Goal: Information Seeking & Learning: Learn about a topic

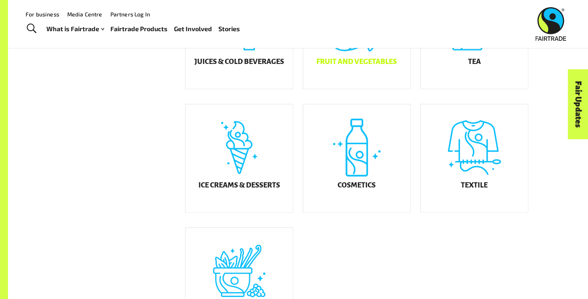
scroll to position [396, 0]
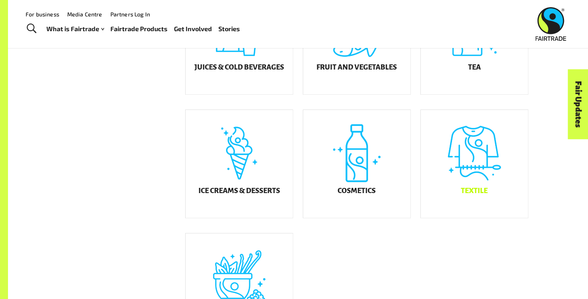
click at [474, 152] on div "Textile" at bounding box center [474, 164] width 107 height 108
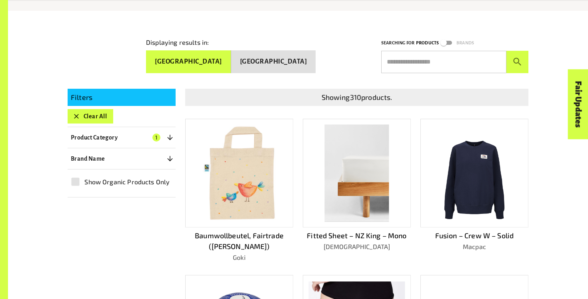
scroll to position [130, 0]
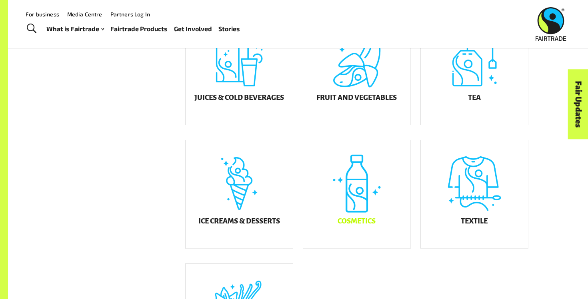
scroll to position [367, 0]
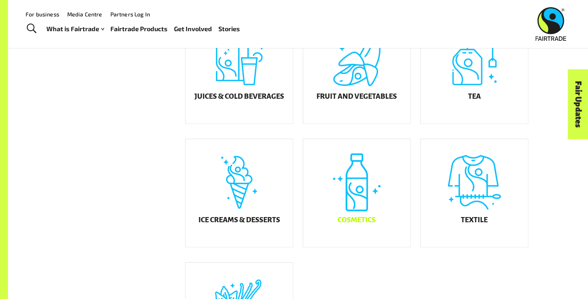
click at [344, 176] on div "Cosmetics" at bounding box center [356, 193] width 107 height 108
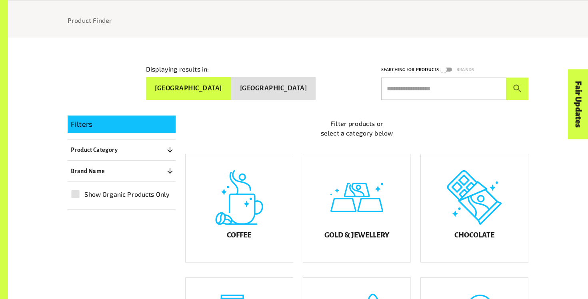
scroll to position [112, 0]
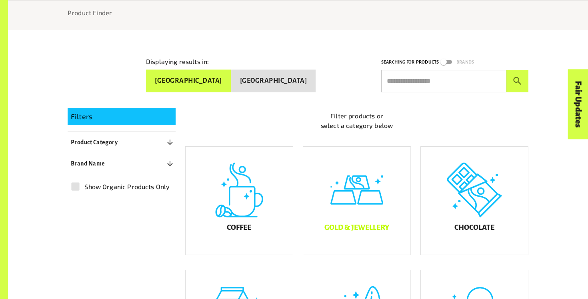
click at [383, 218] on div "Gold & Jewellery" at bounding box center [356, 201] width 107 height 108
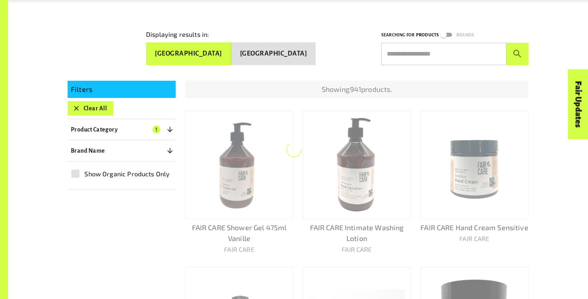
scroll to position [142, 0]
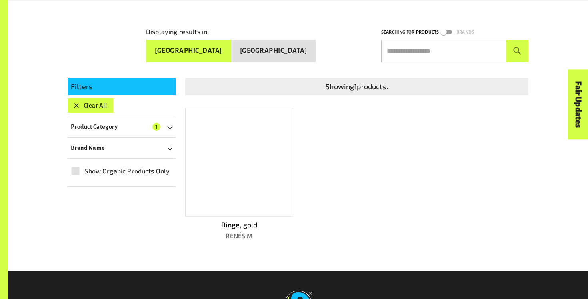
click at [248, 183] on div at bounding box center [239, 162] width 108 height 109
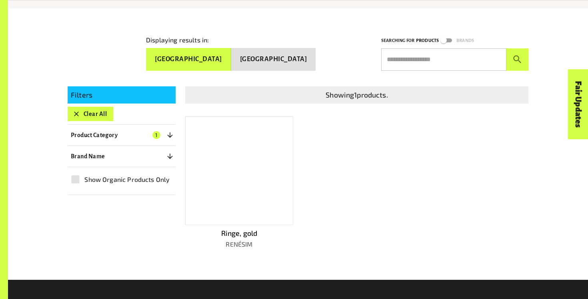
scroll to position [134, 0]
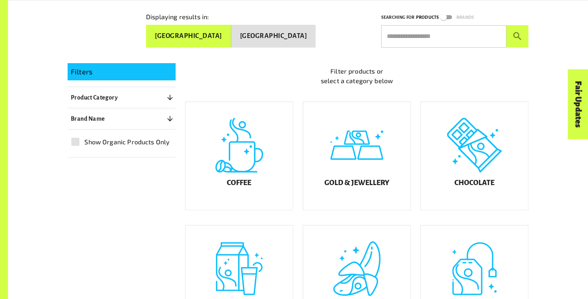
scroll to position [192, 0]
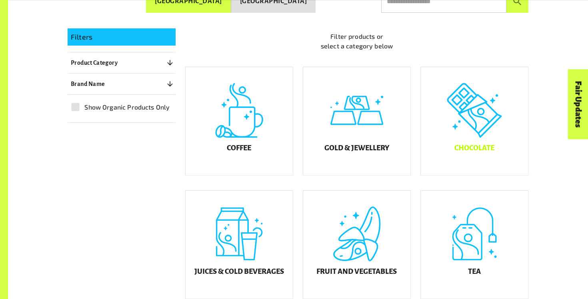
click at [467, 122] on div "Chocolate" at bounding box center [474, 121] width 107 height 108
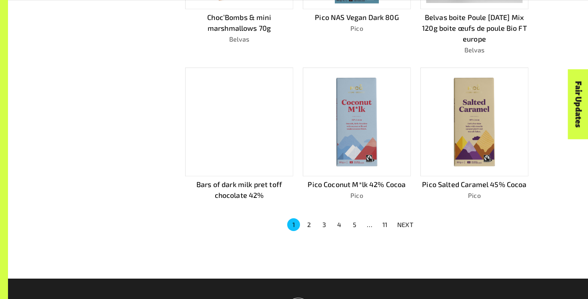
scroll to position [513, 0]
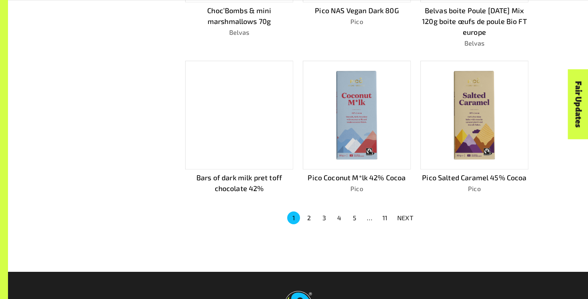
click at [312, 213] on button "2" at bounding box center [308, 218] width 13 height 13
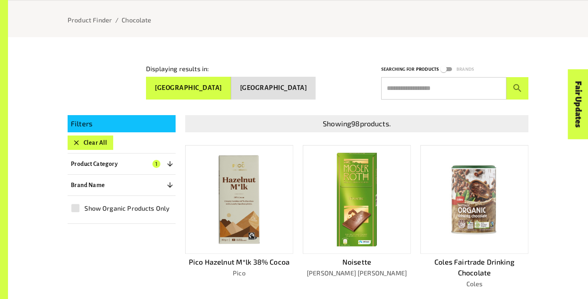
scroll to position [104, 0]
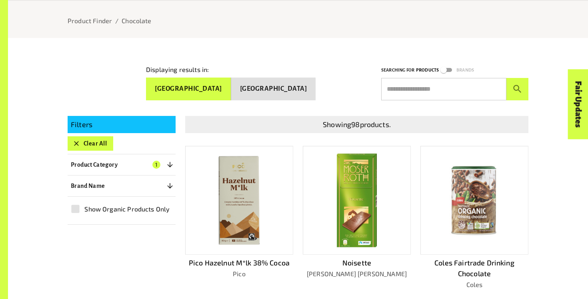
click at [362, 186] on img at bounding box center [357, 200] width 44 height 97
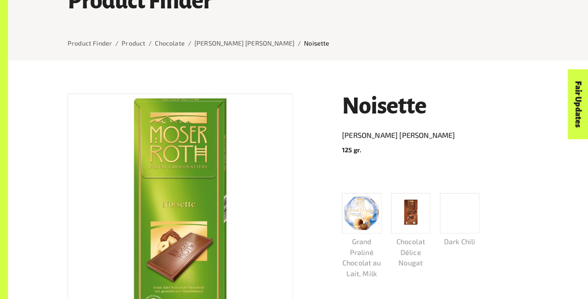
scroll to position [82, 0]
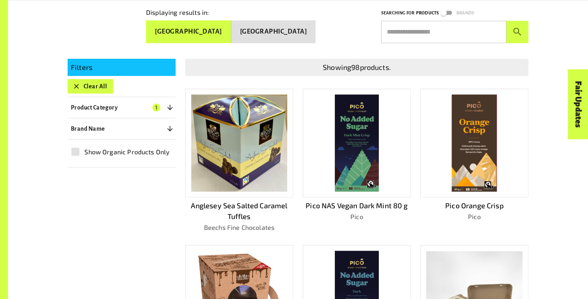
scroll to position [169, 0]
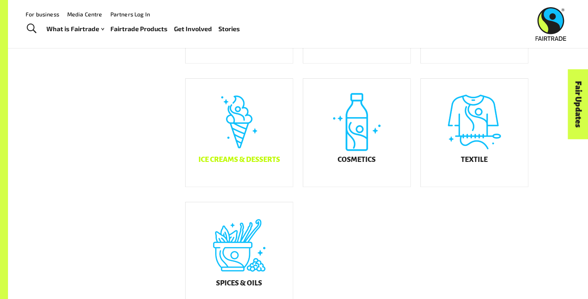
scroll to position [426, 0]
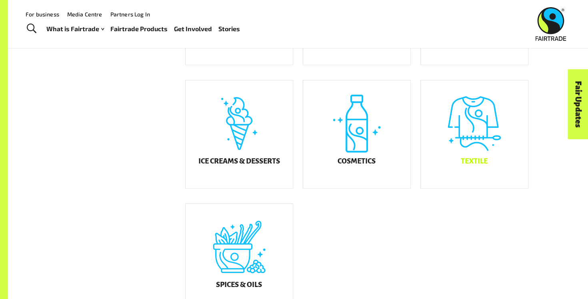
click at [451, 154] on div "Textile" at bounding box center [474, 134] width 107 height 108
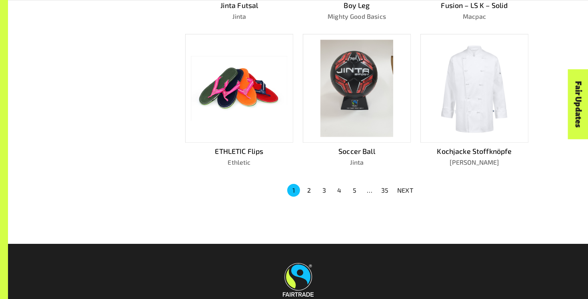
scroll to position [525, 0]
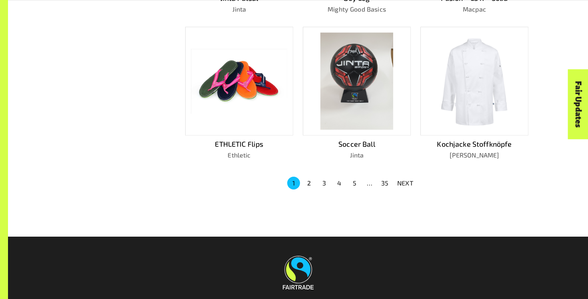
click at [311, 181] on button "2" at bounding box center [308, 183] width 13 height 13
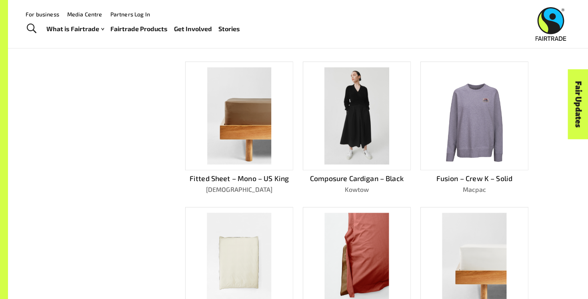
scroll to position [343, 0]
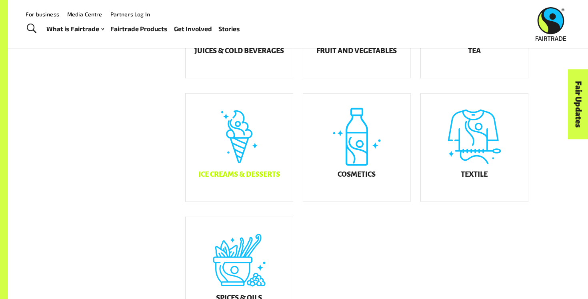
click at [233, 144] on div "Ice Creams & Desserts" at bounding box center [239, 148] width 107 height 108
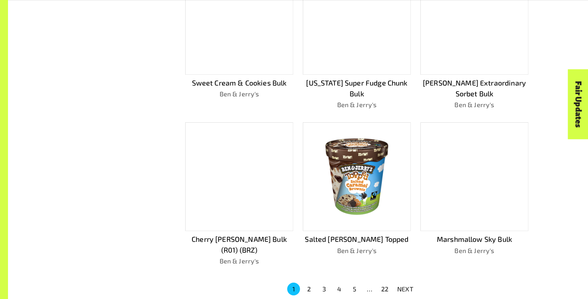
scroll to position [606, 0]
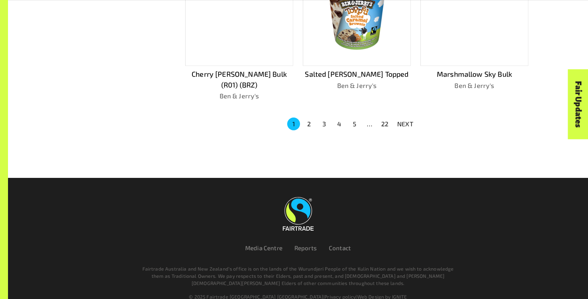
click at [378, 118] on button "22" at bounding box center [384, 124] width 13 height 13
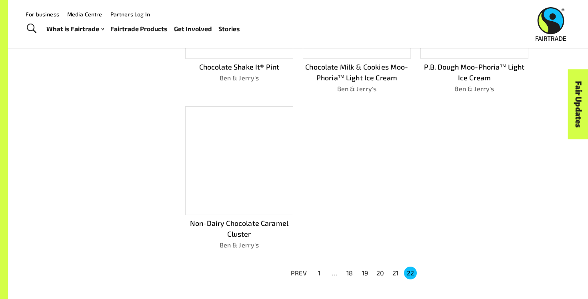
scroll to position [295, 0]
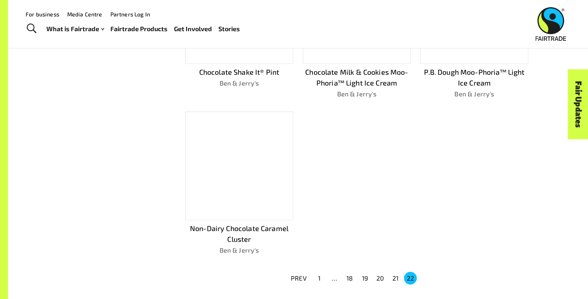
click at [401, 277] on li "21" at bounding box center [394, 278] width 15 height 13
click at [394, 276] on button "21" at bounding box center [395, 278] width 13 height 13
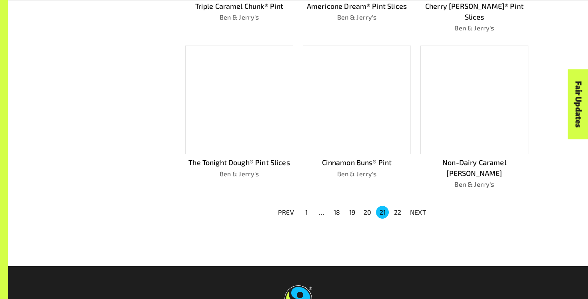
scroll to position [520, 0]
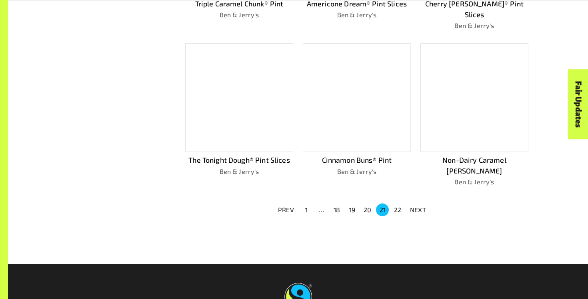
click at [364, 204] on button "20" at bounding box center [367, 210] width 13 height 13
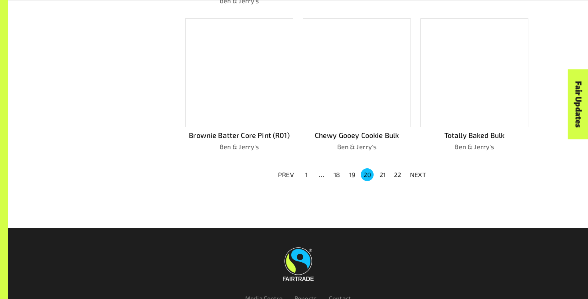
scroll to position [569, 0]
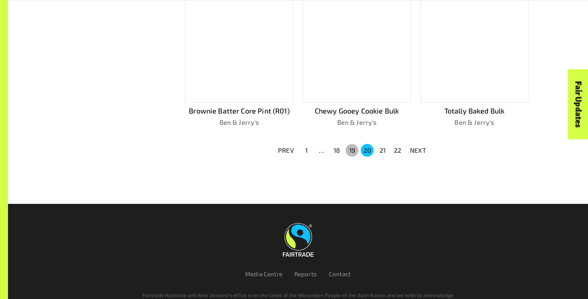
click at [352, 144] on button "19" at bounding box center [351, 150] width 13 height 13
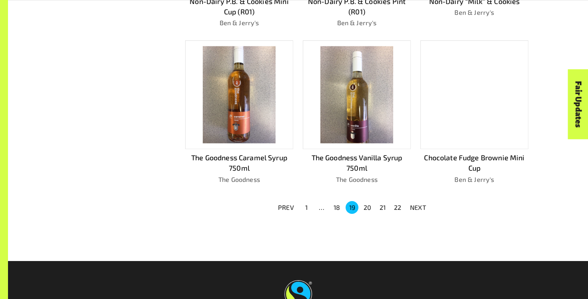
scroll to position [584, 0]
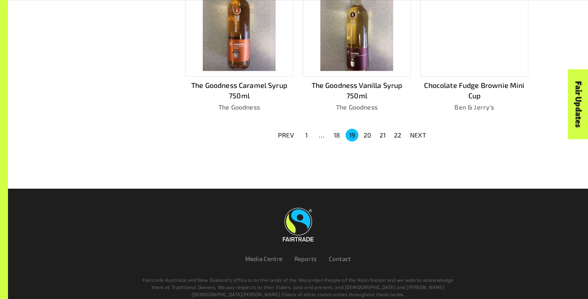
click at [334, 133] on button "18" at bounding box center [336, 135] width 13 height 13
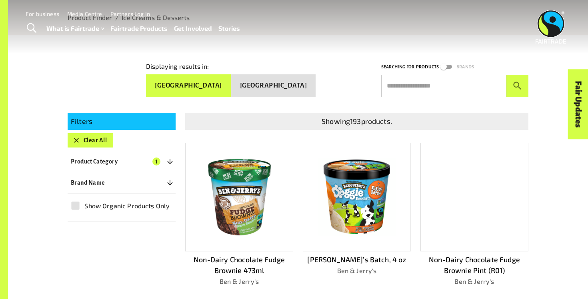
scroll to position [167, 0]
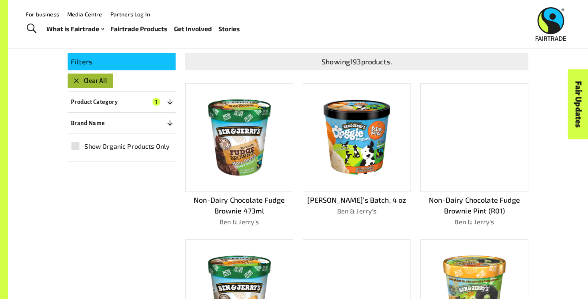
click at [86, 79] on button "Clear All" at bounding box center [91, 81] width 46 height 14
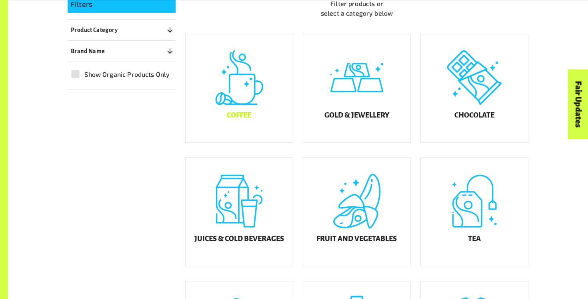
scroll to position [243, 0]
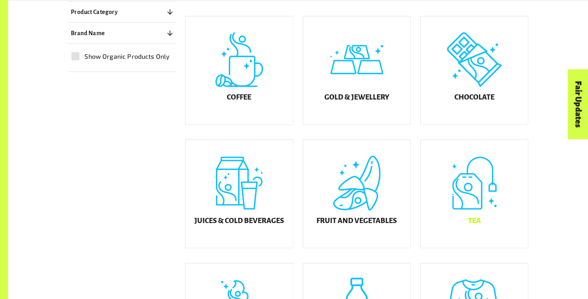
click at [469, 192] on div "Tea" at bounding box center [474, 194] width 107 height 108
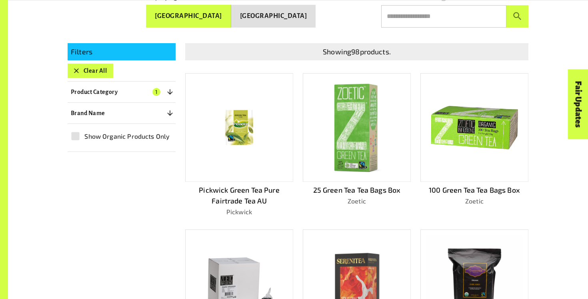
scroll to position [178, 0]
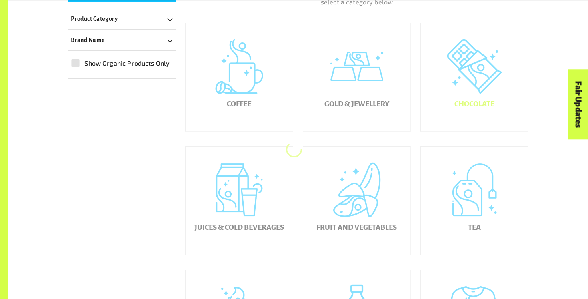
scroll to position [243, 0]
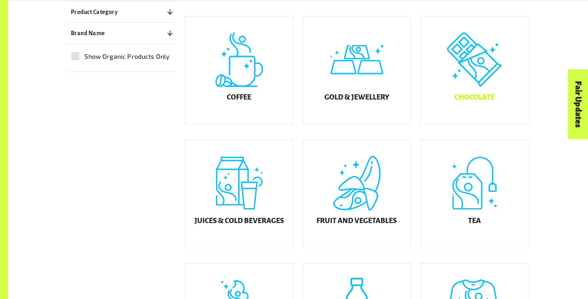
click at [497, 76] on div "Chocolate" at bounding box center [474, 70] width 107 height 108
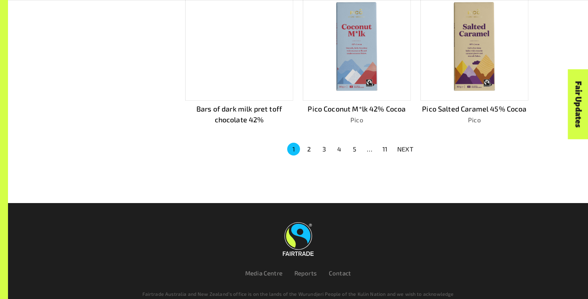
scroll to position [617, 0]
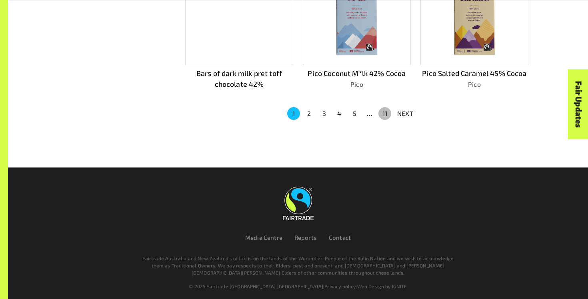
click at [385, 112] on button "11" at bounding box center [384, 113] width 13 height 13
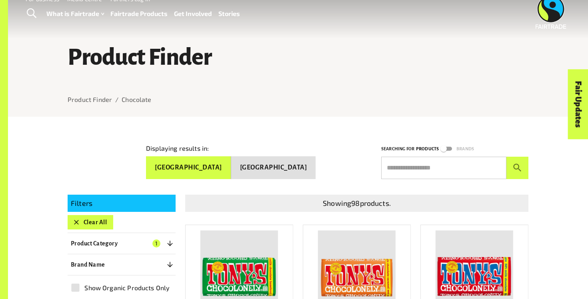
scroll to position [25, 0]
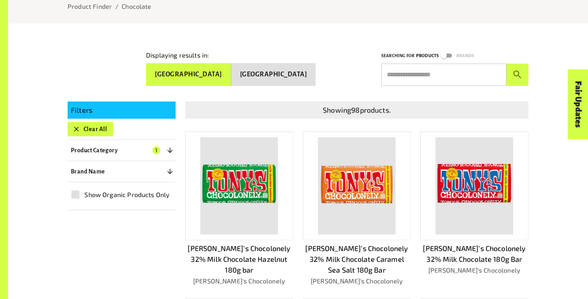
click at [257, 217] on img at bounding box center [239, 186] width 78 height 97
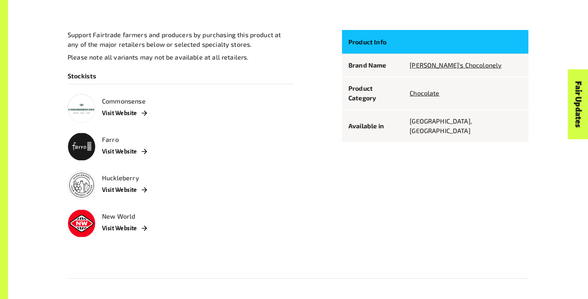
scroll to position [582, 0]
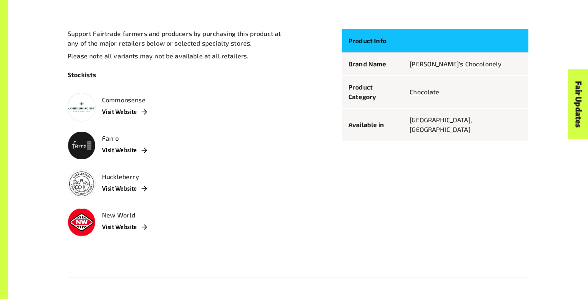
click at [460, 59] on p "[PERSON_NAME]'s Chocolonely" at bounding box center [465, 64] width 112 height 10
click at [460, 60] on link "[PERSON_NAME]'s Chocolonely" at bounding box center [455, 64] width 92 height 8
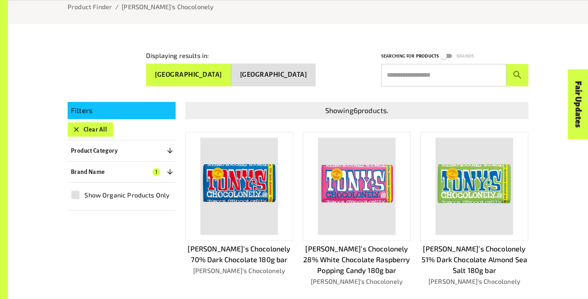
scroll to position [348, 0]
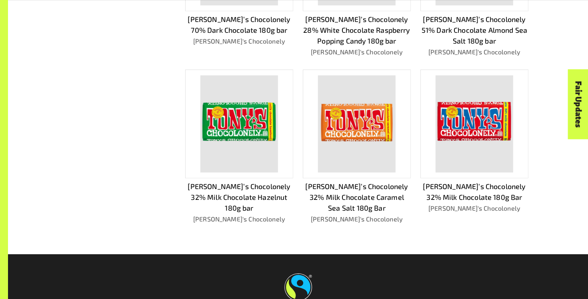
click at [230, 125] on img at bounding box center [239, 123] width 78 height 97
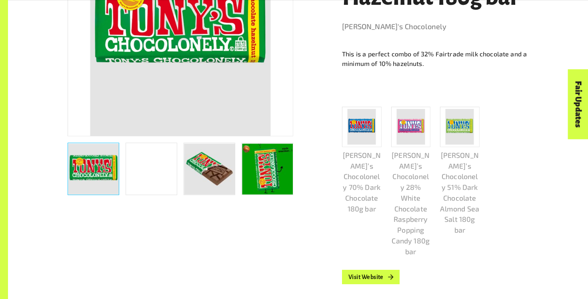
scroll to position [338, 0]
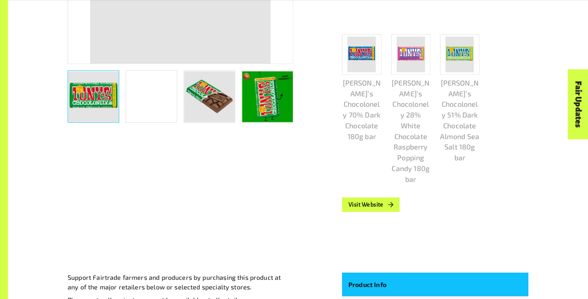
click at [227, 106] on img "button" at bounding box center [209, 96] width 51 height 51
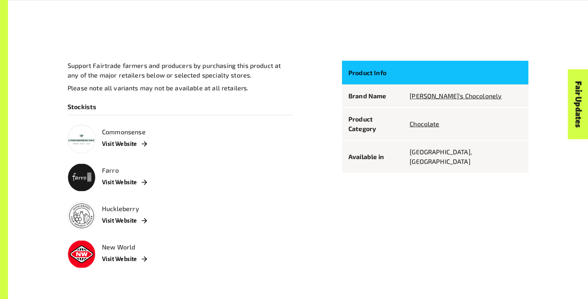
scroll to position [564, 0]
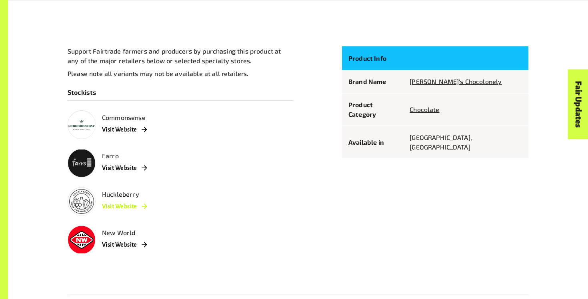
click at [122, 199] on link "Visit Website" at bounding box center [124, 206] width 45 height 14
click at [139, 161] on link "Visit Website" at bounding box center [124, 168] width 45 height 14
click at [123, 122] on link "Visit Website" at bounding box center [124, 129] width 45 height 14
click at [127, 238] on link "Visit Website" at bounding box center [124, 245] width 45 height 14
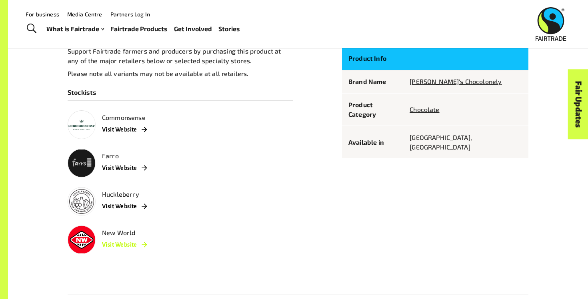
click at [113, 238] on link "Visit Website" at bounding box center [124, 245] width 45 height 14
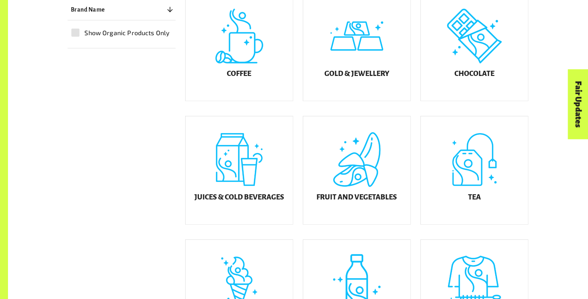
scroll to position [267, 0]
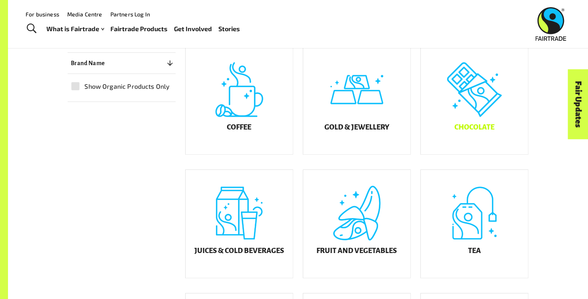
click at [475, 104] on div "Chocolate" at bounding box center [474, 100] width 107 height 108
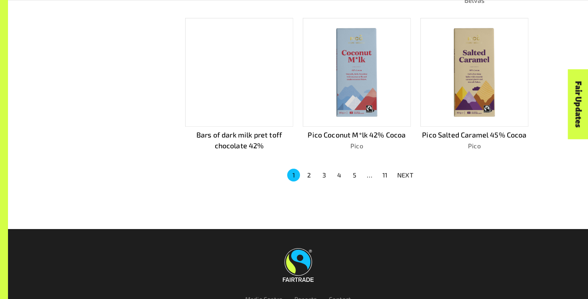
scroll to position [617, 0]
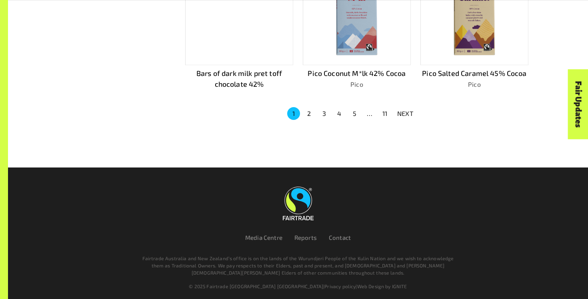
click at [380, 112] on button "11" at bounding box center [384, 113] width 13 height 13
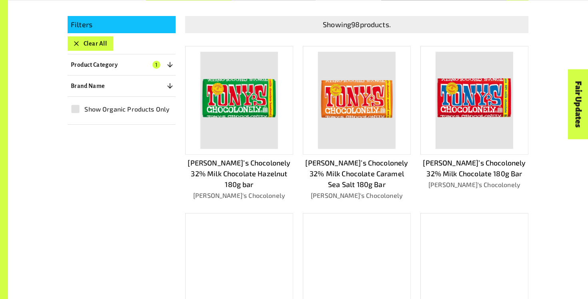
click at [234, 106] on img at bounding box center [239, 100] width 78 height 97
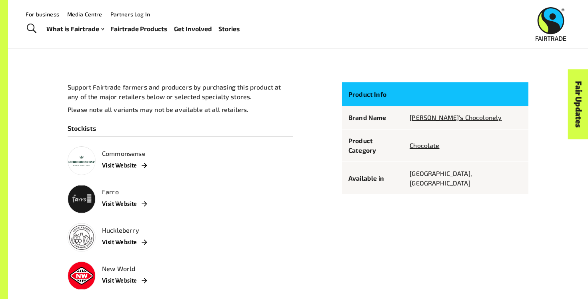
scroll to position [526, 0]
